Goal: Find specific page/section: Find specific page/section

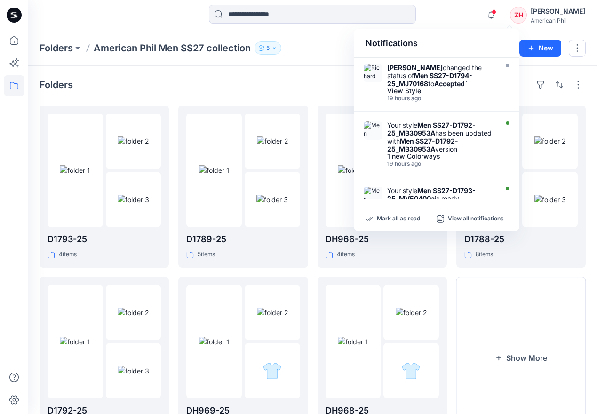
click at [302, 84] on div "Folders" at bounding box center [313, 84] width 546 height 15
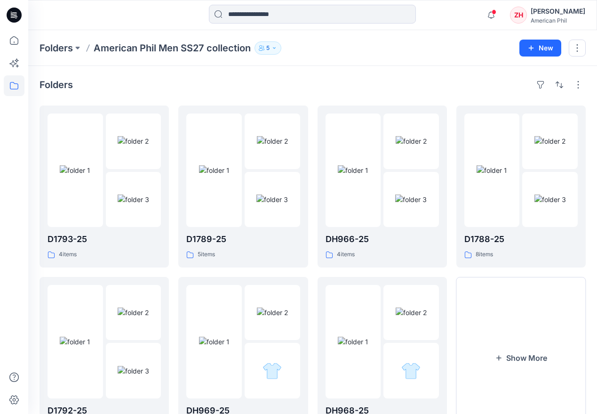
scroll to position [50, 0]
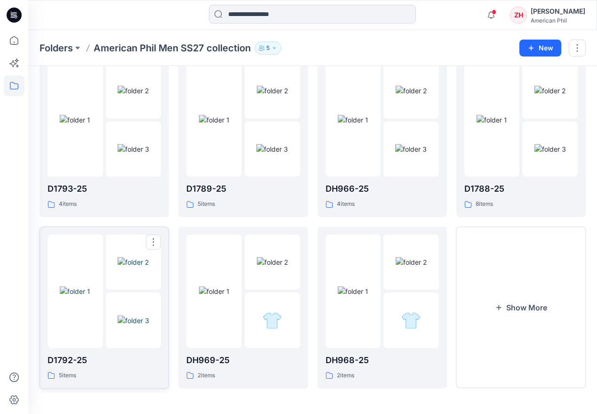
click at [101, 244] on div at bounding box center [76, 290] width 56 height 113
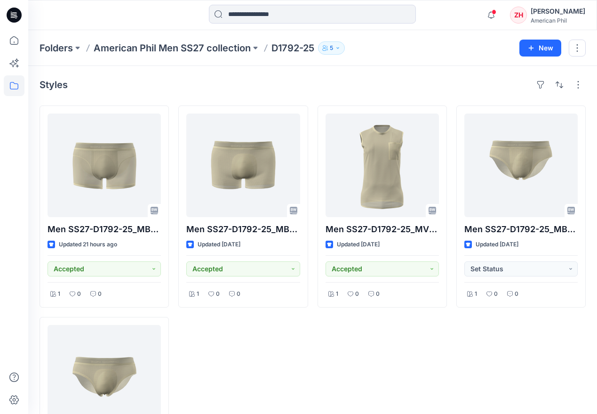
click at [450, 80] on div "Styles" at bounding box center [313, 84] width 546 height 15
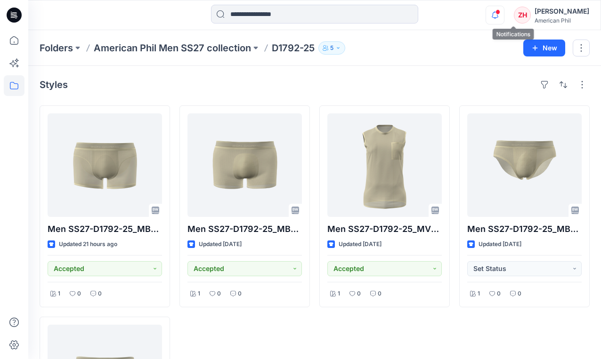
click at [504, 15] on icon "button" at bounding box center [495, 15] width 18 height 19
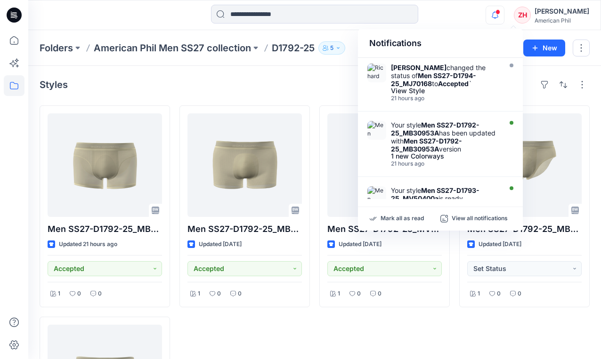
click at [494, 9] on div "Notifications [PERSON_NAME] changed the status of Men SS27-D1794-25_MJ70168 to …" at bounding box center [314, 15] width 572 height 21
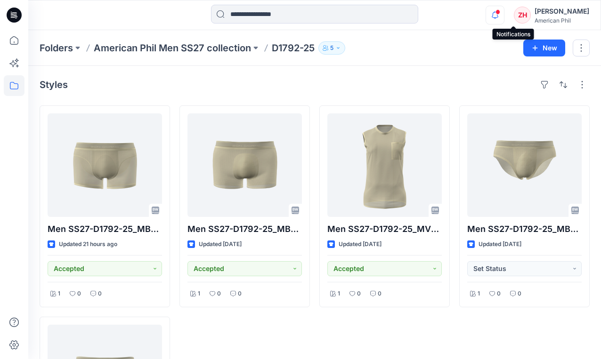
click at [504, 18] on icon "button" at bounding box center [495, 15] width 18 height 19
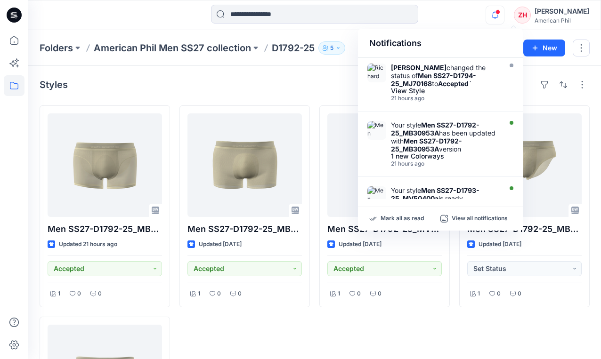
drag, startPoint x: 479, startPoint y: 7, endPoint x: 480, endPoint y: 0, distance: 6.7
click at [479, 7] on div "Notifications [PERSON_NAME] changed the status of Men SS27-D1794-25_MJ70168 to …" at bounding box center [314, 15] width 572 height 21
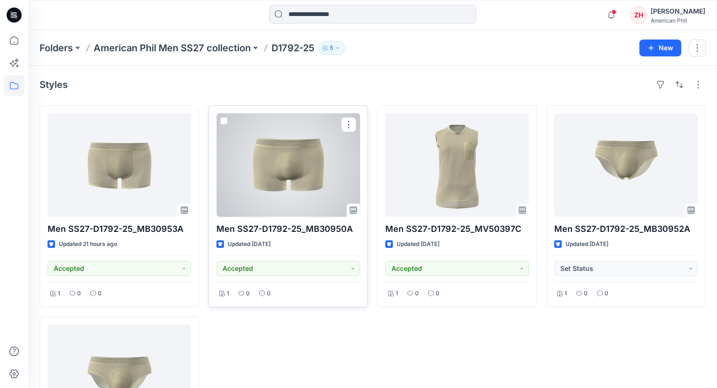
click at [331, 160] on div at bounding box center [289, 165] width 144 height 104
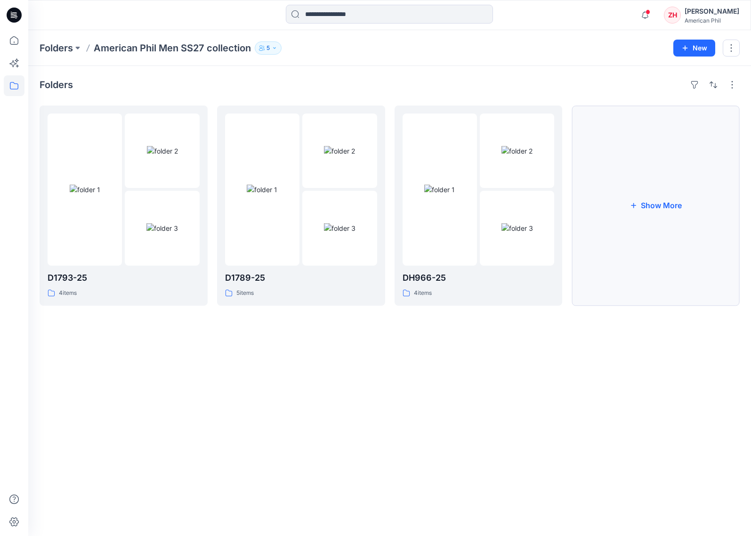
click at [597, 296] on button "Show More" at bounding box center [655, 205] width 168 height 200
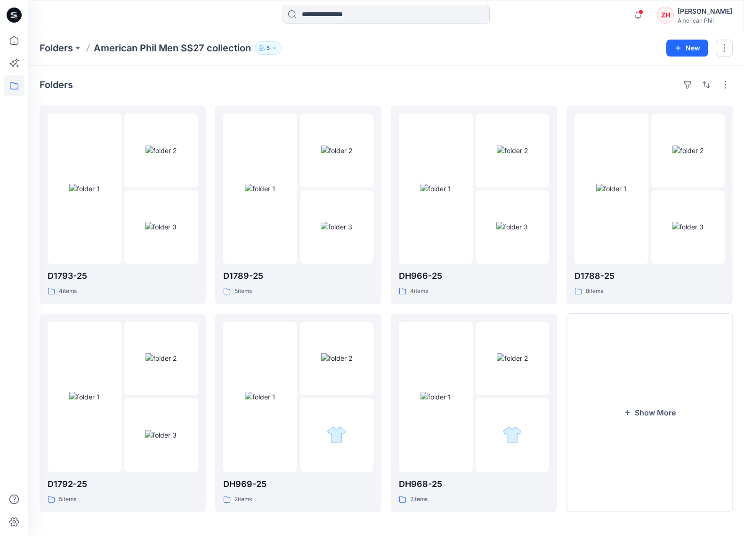
scroll to position [2, 0]
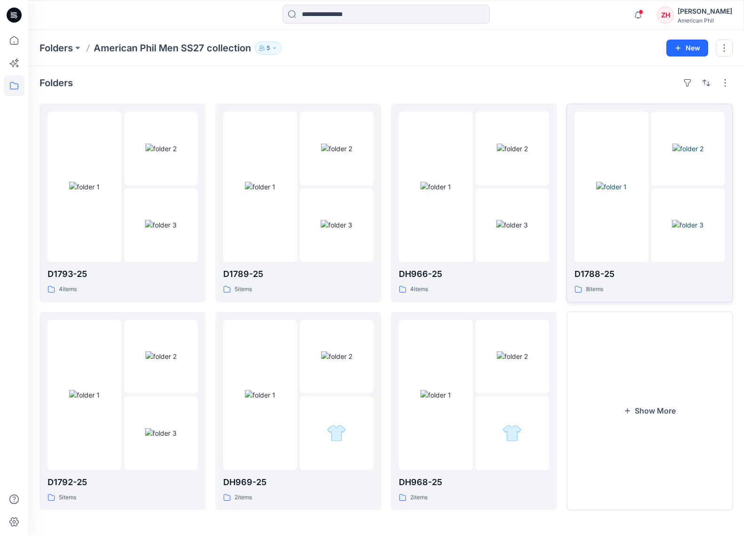
drag, startPoint x: 645, startPoint y: 368, endPoint x: 623, endPoint y: 292, distance: 78.9
click at [597, 368] on button "Show More" at bounding box center [649, 411] width 166 height 199
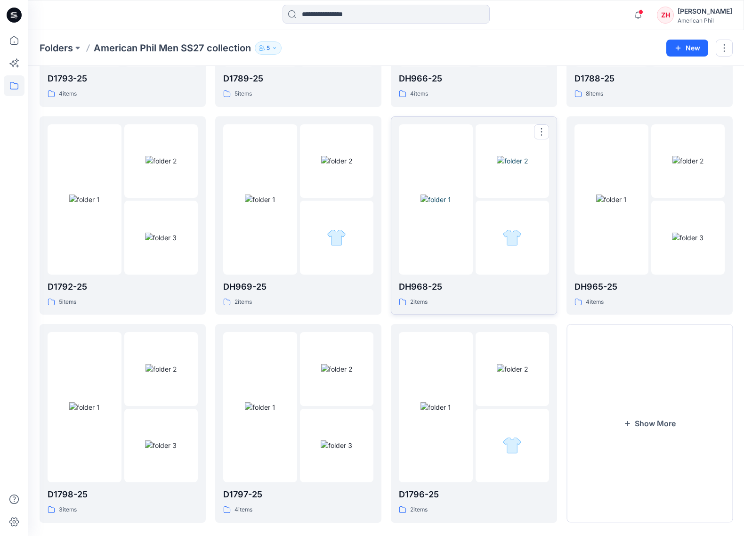
scroll to position [209, 0]
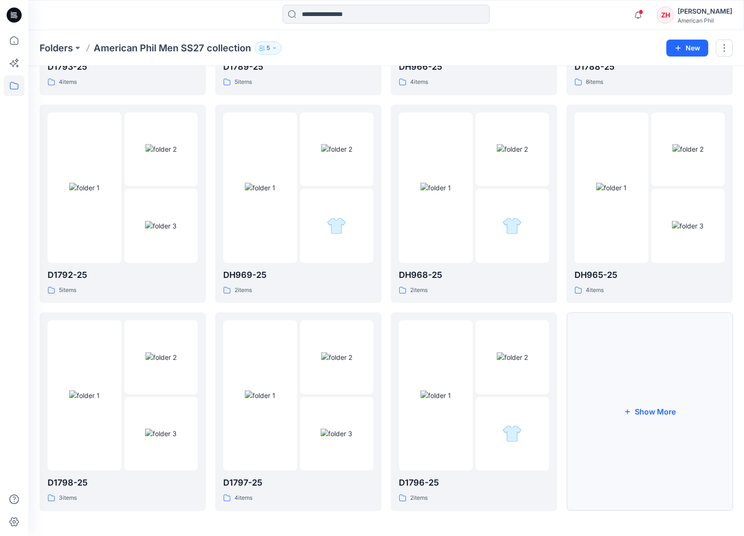
click at [597, 382] on button "Show More" at bounding box center [649, 411] width 166 height 199
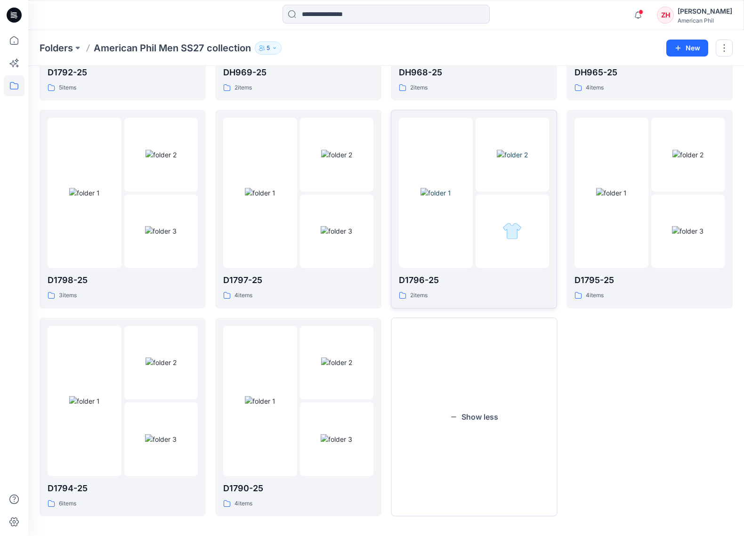
scroll to position [416, 0]
